Goal: Obtain resource: Download file/media

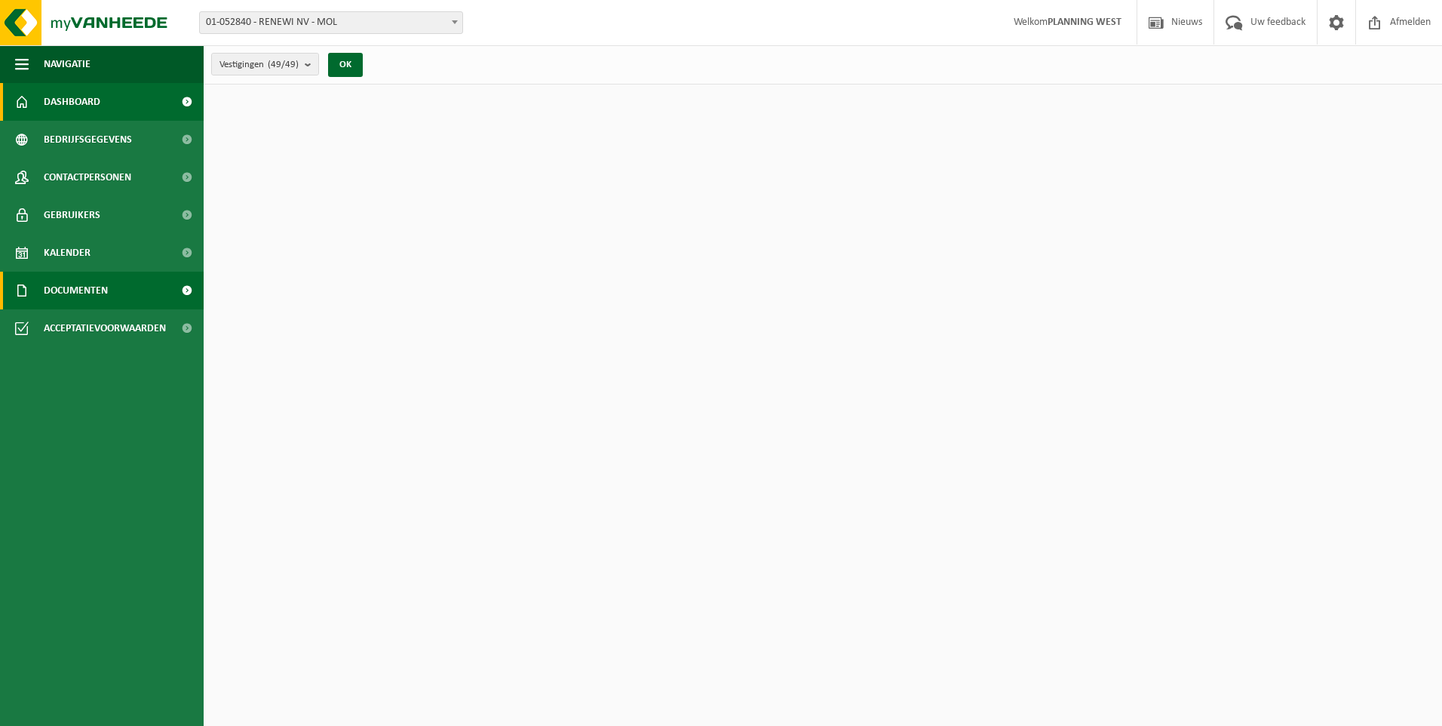
click at [122, 297] on link "Documenten" at bounding box center [102, 291] width 204 height 38
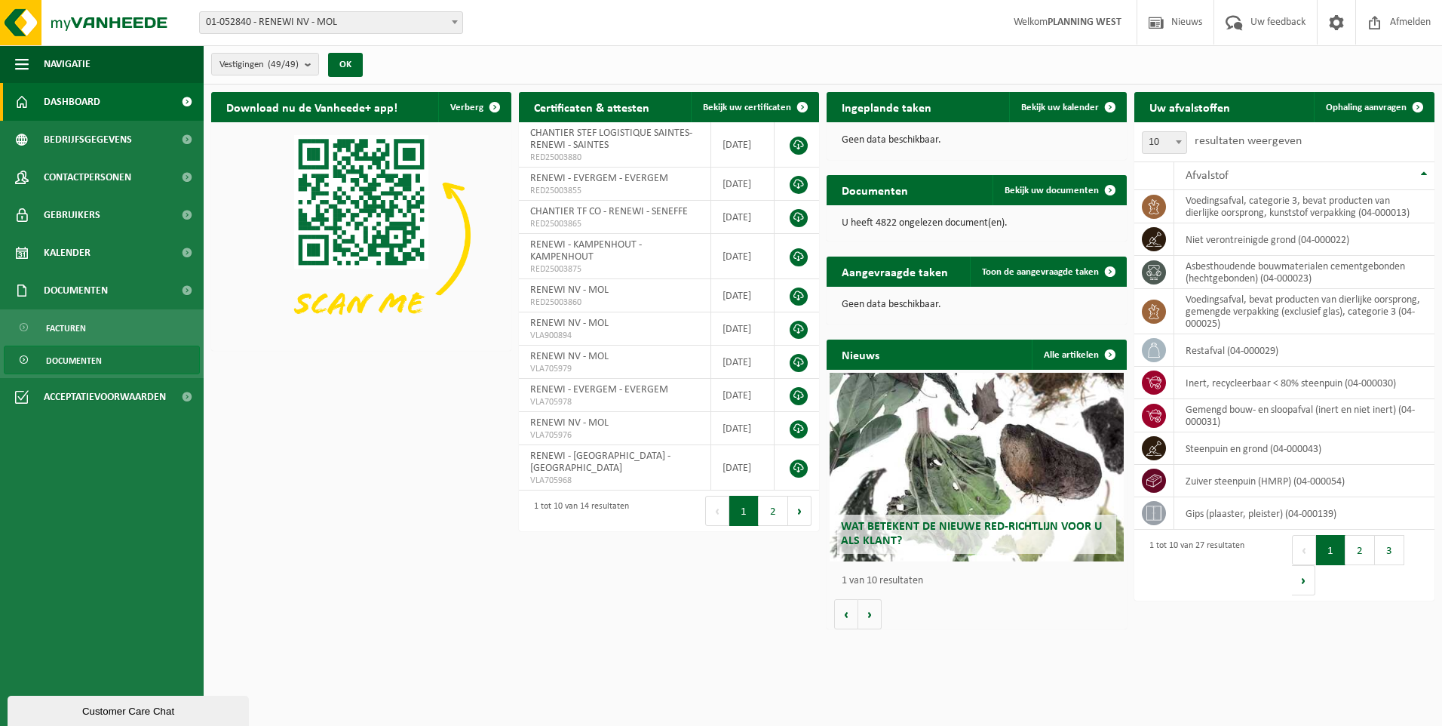
click at [101, 354] on span "Documenten" at bounding box center [74, 360] width 56 height 29
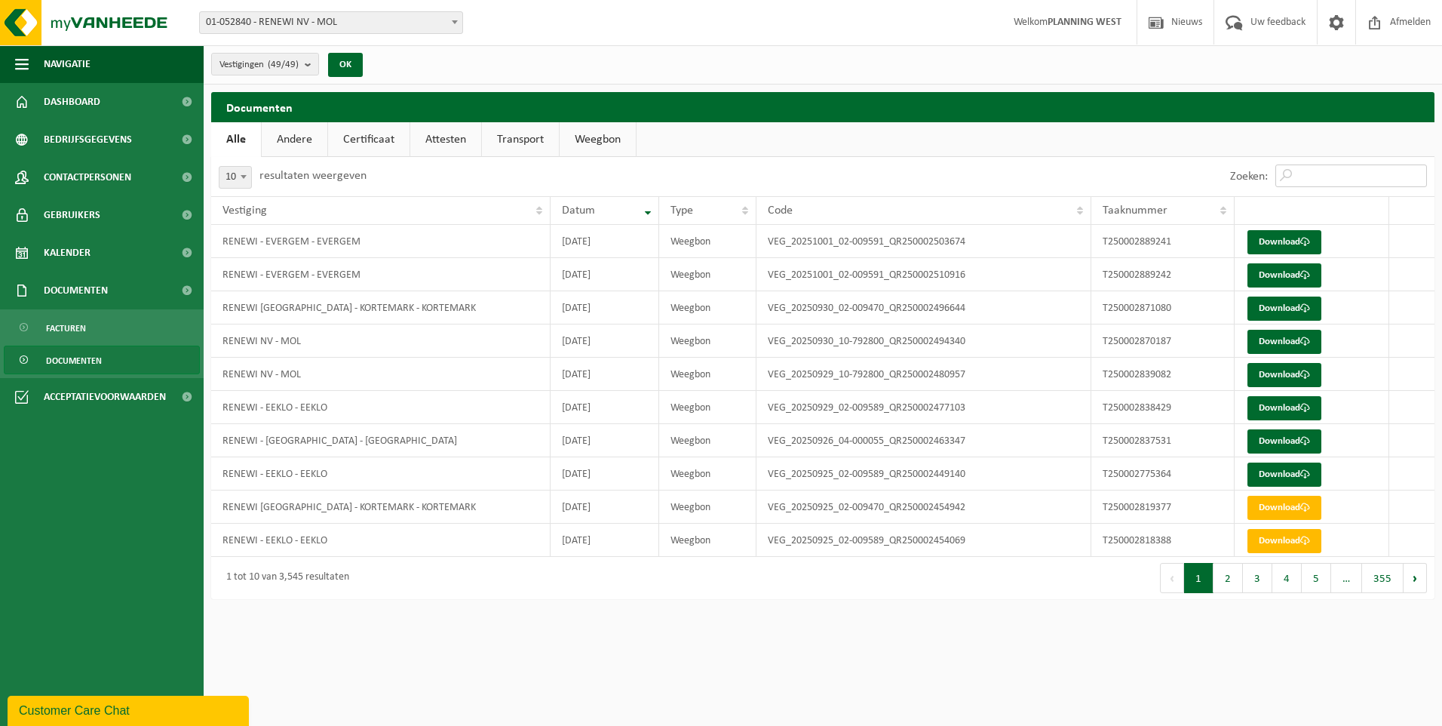
click at [1348, 176] on input "Zoeken:" at bounding box center [1351, 175] width 152 height 23
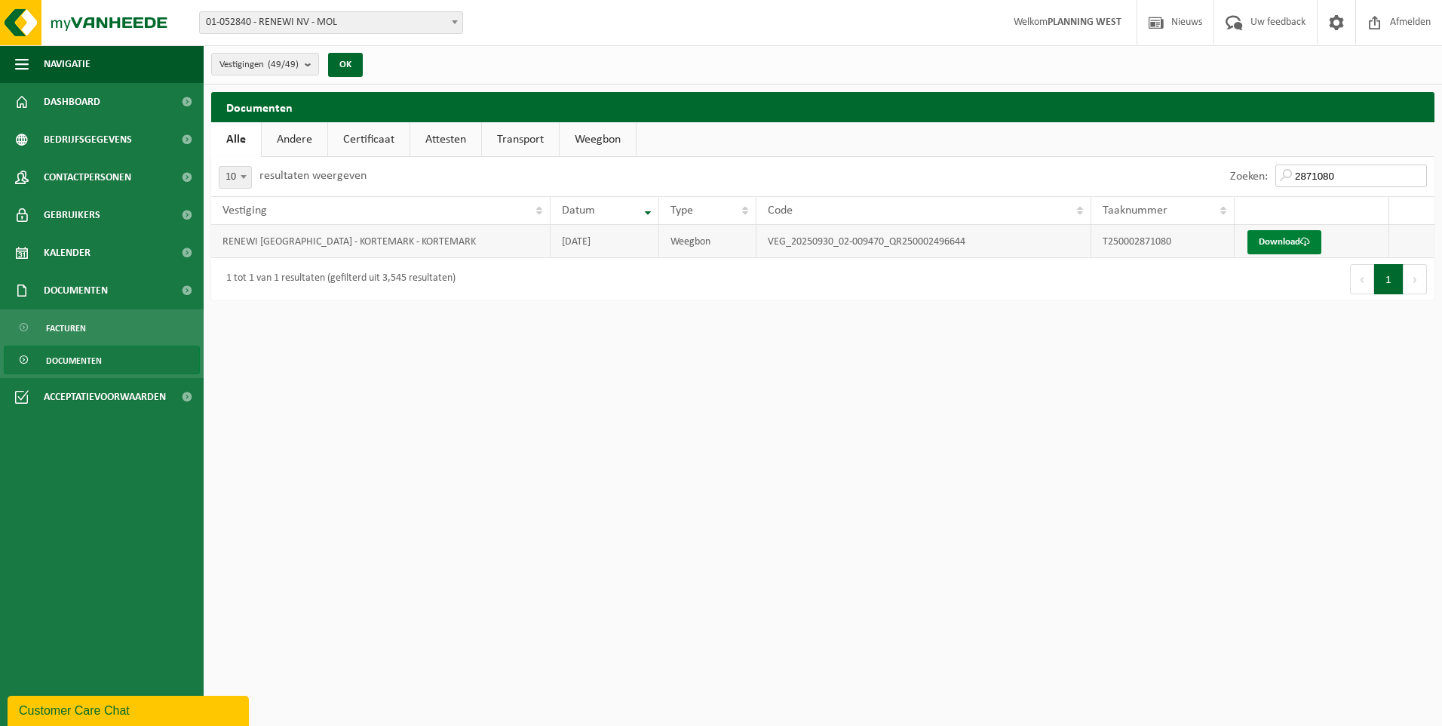
type input "2871080"
click at [1302, 240] on link "Download" at bounding box center [1284, 242] width 74 height 24
